Goal: Information Seeking & Learning: Learn about a topic

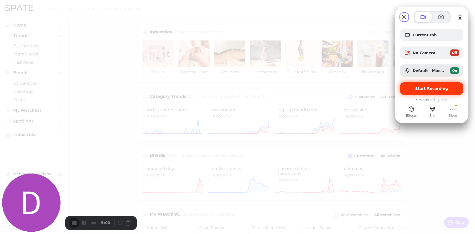
click at [431, 88] on span "Start Recording" at bounding box center [431, 89] width 33 height 4
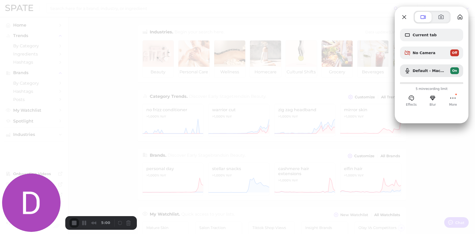
type textarea "x"
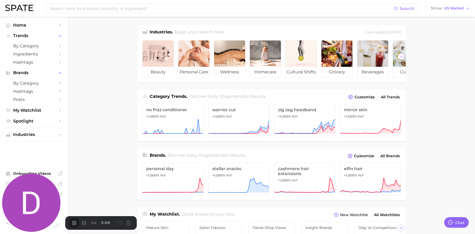
click at [462, 8] on span "US Market" at bounding box center [454, 8] width 20 height 3
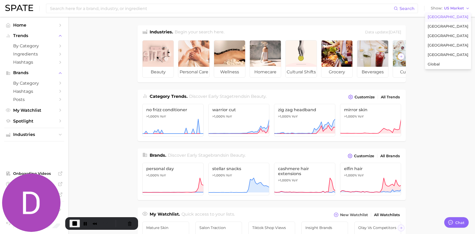
click at [429, 152] on main "Industries. Begin your search here. Data update: [DATE] beauty personal care we…" at bounding box center [271, 222] width 407 height 411
click at [455, 7] on span "US Market" at bounding box center [454, 8] width 20 height 3
click at [445, 62] on button "Global" at bounding box center [448, 64] width 46 height 9
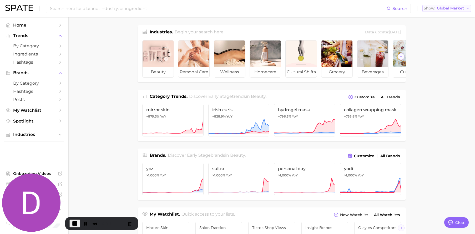
click at [462, 11] on button "Show Global Market" at bounding box center [446, 8] width 49 height 7
click at [85, 224] on button "Pause Recording" at bounding box center [85, 223] width 8 height 8
click at [84, 223] on span "Play Recording" at bounding box center [84, 223] width 6 height 6
click at [120, 11] on input at bounding box center [217, 8] width 337 height 9
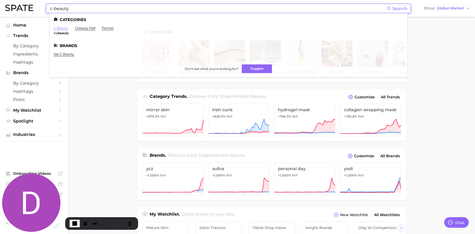
type input "c-beauty"
click at [62, 29] on link "c beauty" at bounding box center [61, 28] width 14 height 4
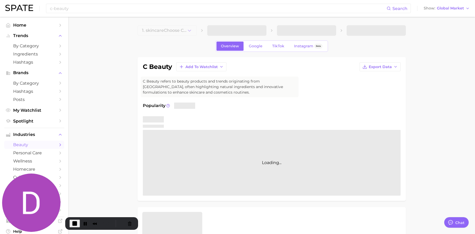
type textarea "x"
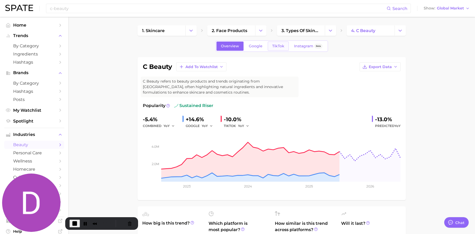
click at [274, 47] on span "TikTok" at bounding box center [278, 46] width 12 height 4
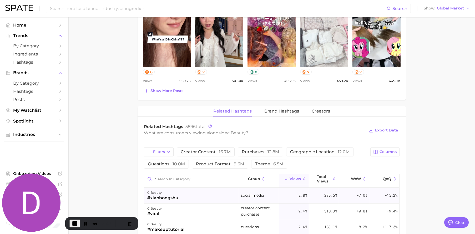
scroll to position [29, 0]
click at [166, 154] on icon "button" at bounding box center [168, 152] width 4 height 4
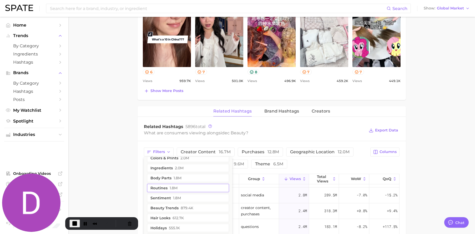
scroll to position [72, 0]
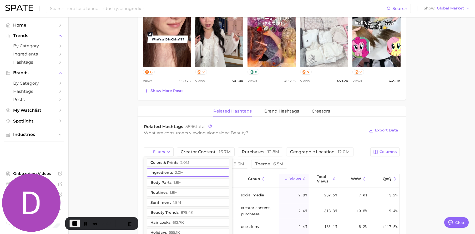
click at [184, 172] on button "ingredients 2.0m" at bounding box center [188, 172] width 82 height 8
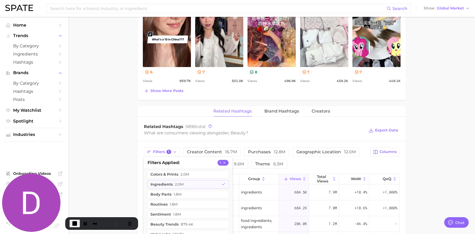
click at [439, 173] on main "1. skincare 2. face products 3. types of skincare 4. c beauty Overview Google T…" at bounding box center [271, 70] width 407 height 741
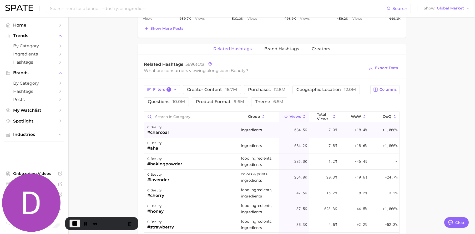
click at [176, 132] on div "c beauty #charcoal" at bounding box center [191, 130] width 95 height 16
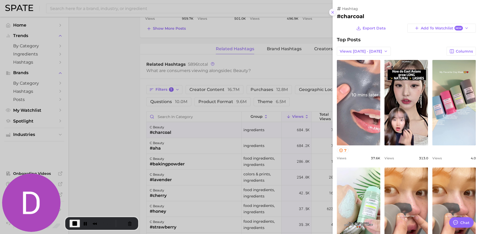
click at [332, 14] on icon at bounding box center [332, 12] width 4 height 4
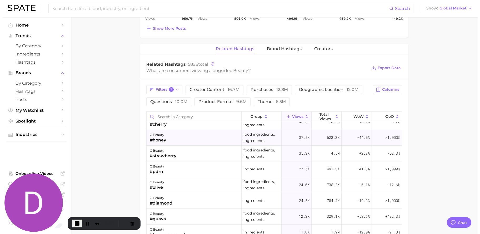
scroll to position [97, 0]
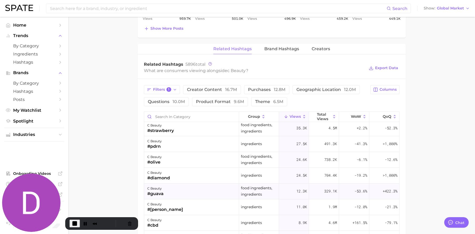
click at [176, 191] on div "c beauty #guava" at bounding box center [191, 192] width 95 height 16
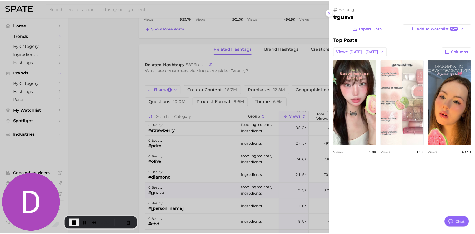
scroll to position [0, 0]
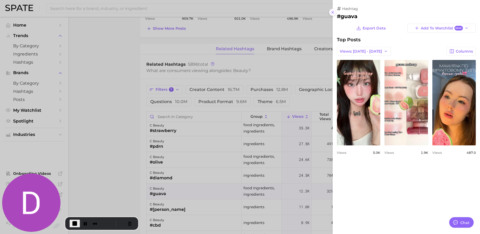
click at [333, 11] on icon at bounding box center [332, 12] width 4 height 4
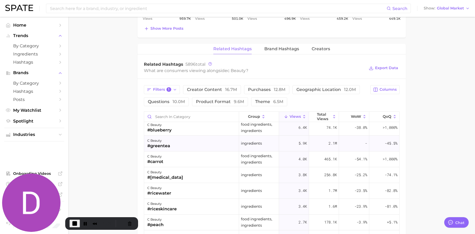
click at [178, 146] on div "c beauty #greentea" at bounding box center [191, 144] width 95 height 16
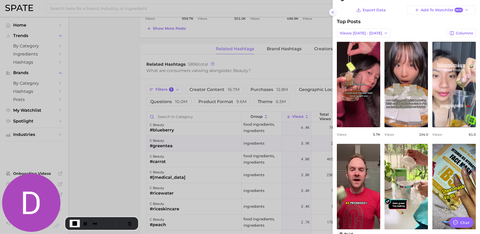
click at [334, 12] on icon at bounding box center [332, 12] width 4 height 4
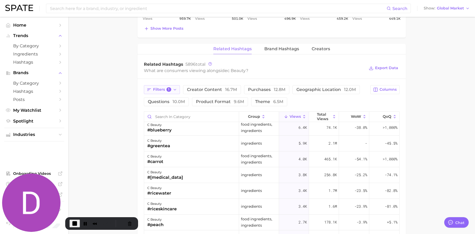
click at [177, 91] on button "Filters 1" at bounding box center [162, 89] width 36 height 9
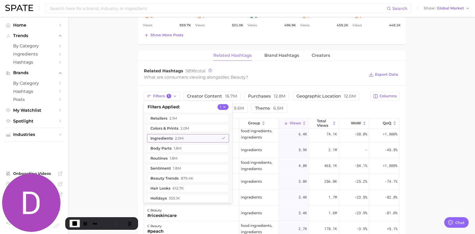
scroll to position [63, 0]
click at [198, 137] on button "ingredients 2.0m" at bounding box center [188, 138] width 82 height 8
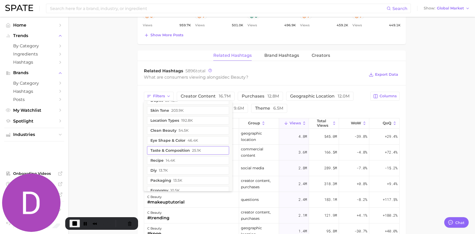
scroll to position [175, 0]
click at [319, 105] on div "Filters social media 6.3m influencers 5.2m concerns 4.1m commercial content 3.8…" at bounding box center [255, 102] width 223 height 21
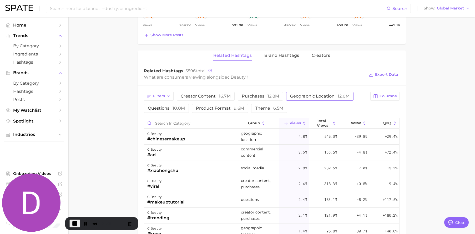
click at [324, 95] on span "geographic location 12.0m" at bounding box center [319, 96] width 59 height 4
click at [103, 125] on main "1. skincare 2. face products 3. types of skincare 4. c beauty Overview Google T…" at bounding box center [271, 14] width 407 height 741
click at [38, 46] on span "by Category" at bounding box center [34, 45] width 42 height 5
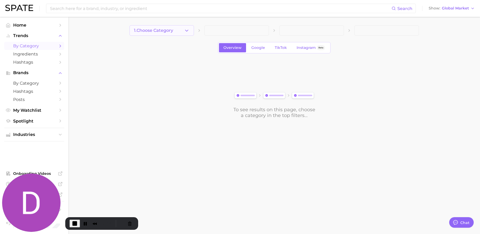
click at [157, 32] on span "1. Choose Category" at bounding box center [153, 30] width 39 height 5
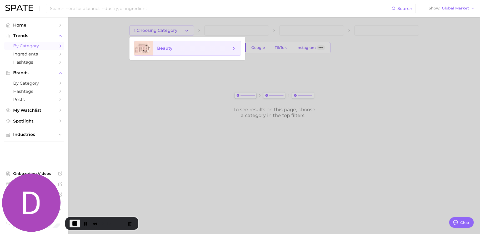
click at [186, 51] on span "beauty" at bounding box center [194, 48] width 74 height 6
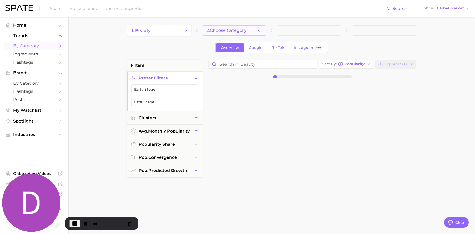
click at [225, 33] on button "2. Choose Category" at bounding box center [234, 30] width 64 height 11
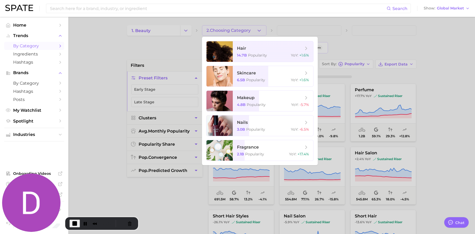
click at [209, 31] on div at bounding box center [237, 117] width 475 height 234
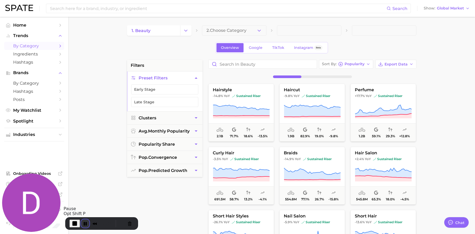
click at [82, 222] on button "Pause Recording" at bounding box center [85, 223] width 8 height 8
click at [453, 13] on div "Search Show Global Market" at bounding box center [237, 8] width 464 height 17
click at [456, 7] on span "Global Market" at bounding box center [450, 8] width 27 height 3
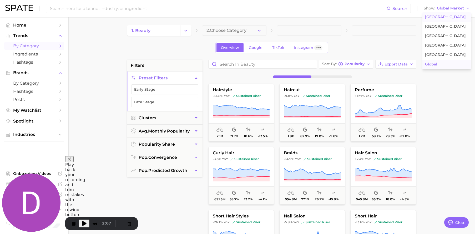
click at [451, 18] on span "[GEOGRAPHIC_DATA]" at bounding box center [445, 17] width 41 height 4
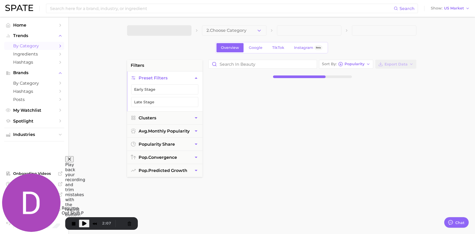
click at [84, 221] on span "Play Recording" at bounding box center [84, 223] width 6 height 6
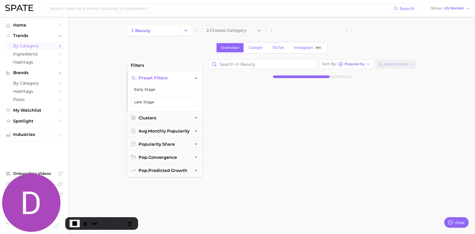
click at [182, 31] on button "Change Category" at bounding box center [185, 30] width 11 height 11
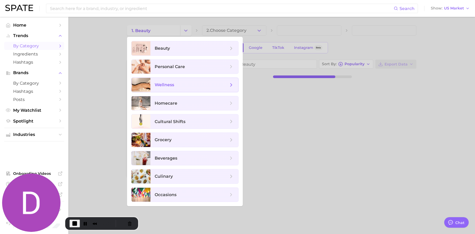
click at [183, 86] on span "wellness" at bounding box center [192, 85] width 74 height 6
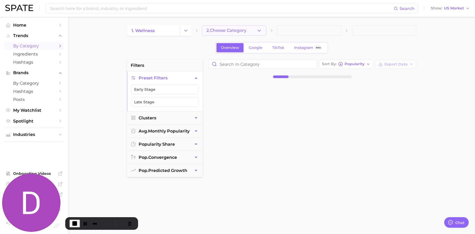
click at [234, 31] on span "2. Choose Category" at bounding box center [226, 30] width 40 height 5
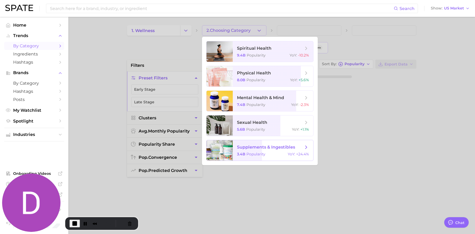
click at [261, 146] on span "supplements & ingestibles" at bounding box center [266, 147] width 58 height 5
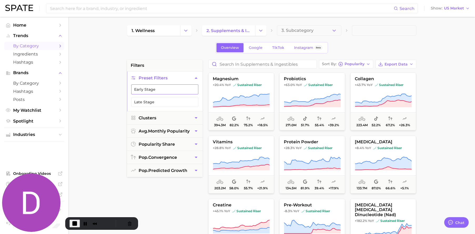
click at [181, 91] on button "Early Stage" at bounding box center [164, 89] width 67 height 10
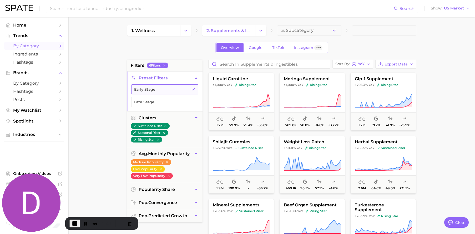
click at [170, 93] on button "Early Stage" at bounding box center [164, 89] width 67 height 10
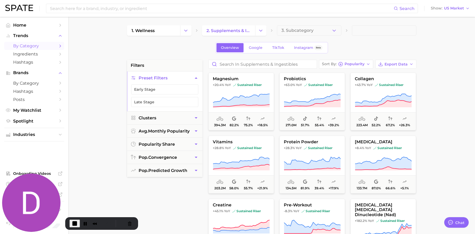
drag, startPoint x: 168, startPoint y: 102, endPoint x: 206, endPoint y: 104, distance: 38.4
click at [168, 102] on button "Late Stage" at bounding box center [164, 102] width 67 height 10
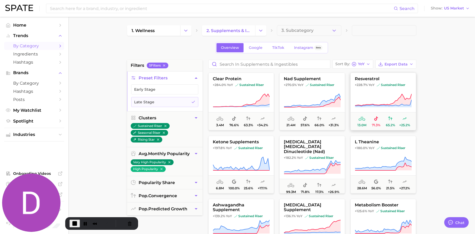
click at [377, 92] on button "resveratrol +228.7% YoY sustained riser 13.0m 71.3% 65.2% +25.2%" at bounding box center [383, 102] width 66 height 58
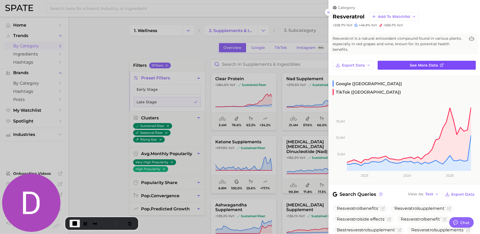
click at [426, 64] on span "See more data" at bounding box center [423, 65] width 28 height 4
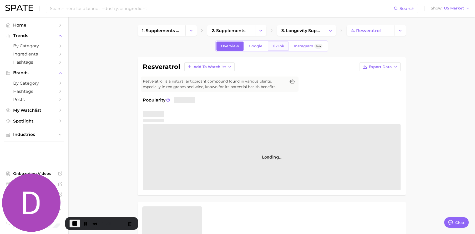
click at [278, 43] on link "TikTok" at bounding box center [278, 46] width 21 height 9
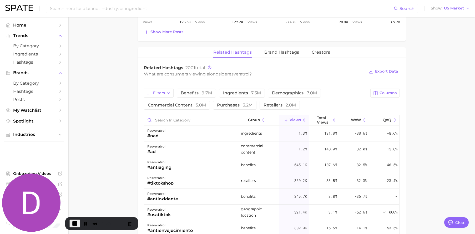
scroll to position [382, 0]
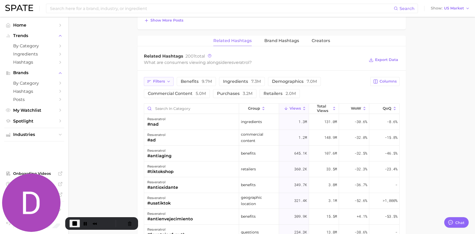
click at [170, 85] on button "Filters" at bounding box center [159, 81] width 30 height 9
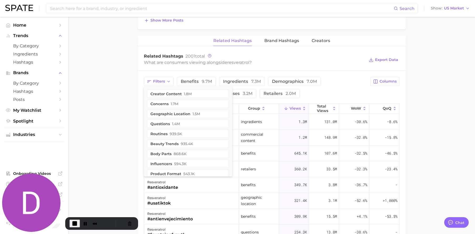
drag, startPoint x: 187, startPoint y: 112, endPoint x: 200, endPoint y: 110, distance: 12.7
click at [187, 112] on button "geographic location 1.5m" at bounding box center [188, 114] width 82 height 8
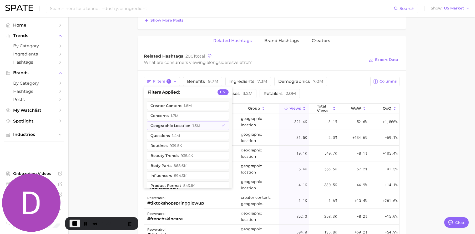
click at [340, 84] on div "Filters 1 filters applied 1 creator content 1.8m concerns 1.7m geographic locat…" at bounding box center [255, 87] width 223 height 21
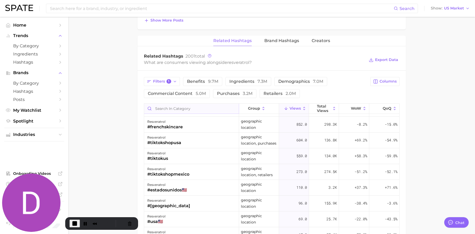
scroll to position [2, 0]
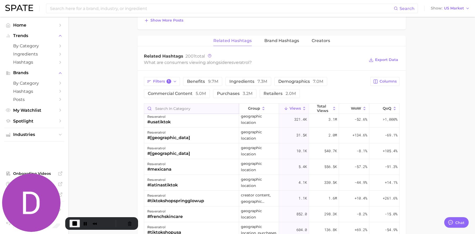
click at [194, 107] on input "Search in category" at bounding box center [191, 109] width 95 height 10
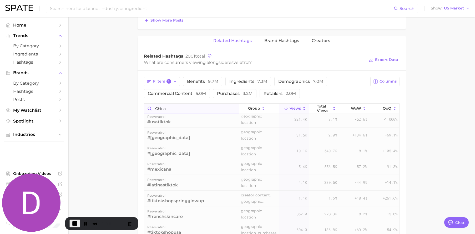
scroll to position [0, 0]
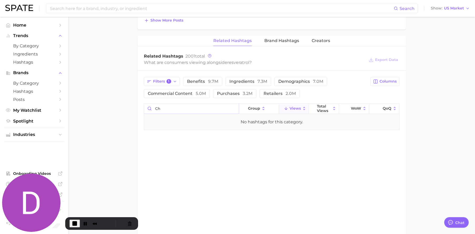
type input "c"
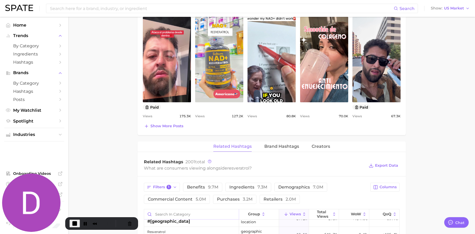
scroll to position [254, 0]
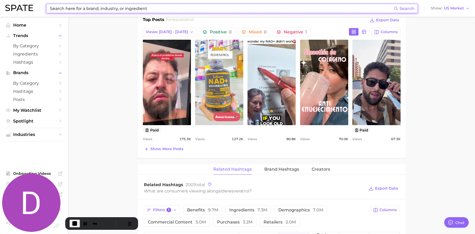
click at [112, 11] on input at bounding box center [221, 8] width 344 height 9
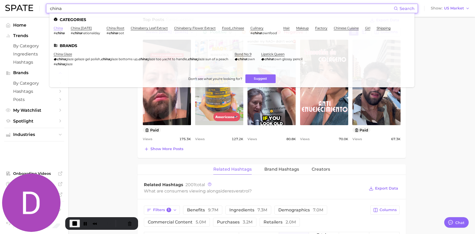
type input "china"
click at [61, 28] on link "china" at bounding box center [58, 28] width 9 height 4
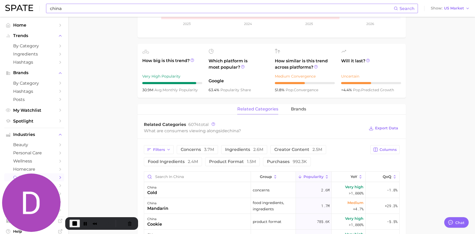
scroll to position [178, 0]
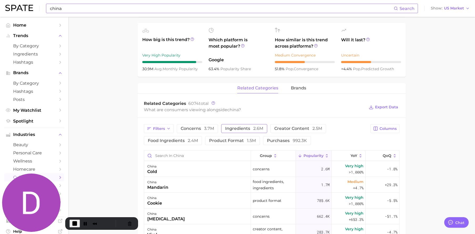
click at [235, 127] on span "ingredients 2.6m" at bounding box center [244, 128] width 38 height 4
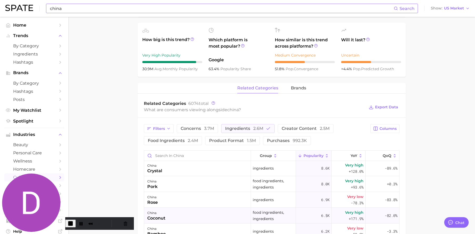
scroll to position [442, 0]
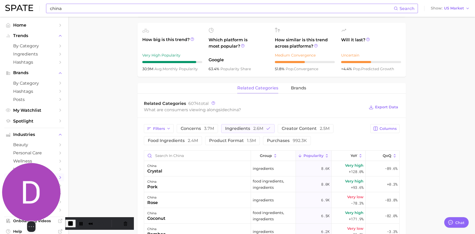
click at [57, 177] on div "Select video screen size" at bounding box center [31, 197] width 58 height 69
click at [54, 178] on div "Select video screen size" at bounding box center [31, 197] width 58 height 69
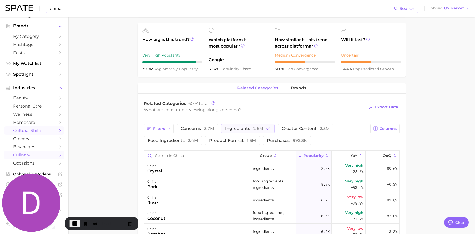
scroll to position [47, 0]
click at [32, 129] on span "cultural shifts" at bounding box center [34, 130] width 42 height 5
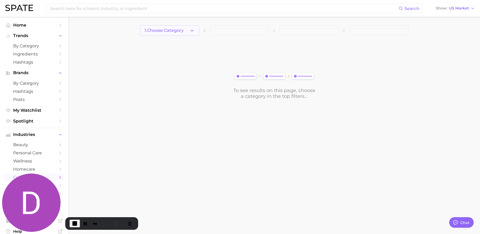
click at [176, 31] on span "1. Choose Category" at bounding box center [163, 30] width 39 height 5
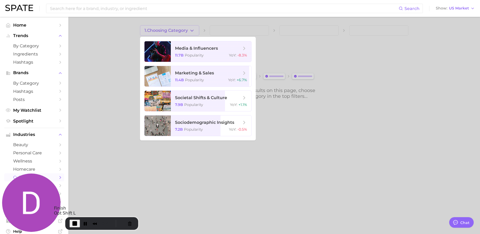
click at [75, 224] on span "End Recording" at bounding box center [75, 223] width 6 height 6
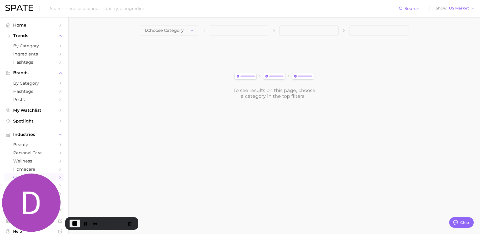
type textarea "x"
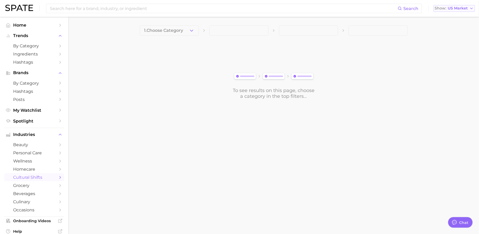
click at [454, 8] on span "US Market" at bounding box center [458, 8] width 20 height 3
click at [451, 64] on button "Global" at bounding box center [452, 64] width 46 height 9
click at [31, 177] on span "cultural shifts" at bounding box center [34, 177] width 42 height 5
click at [31, 157] on link "wellness" at bounding box center [34, 161] width 60 height 8
click at [32, 141] on link "beauty" at bounding box center [34, 145] width 60 height 8
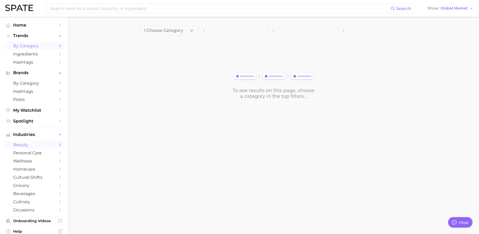
click at [39, 44] on span "by Category" at bounding box center [34, 45] width 42 height 5
